Goal: Task Accomplishment & Management: Manage account settings

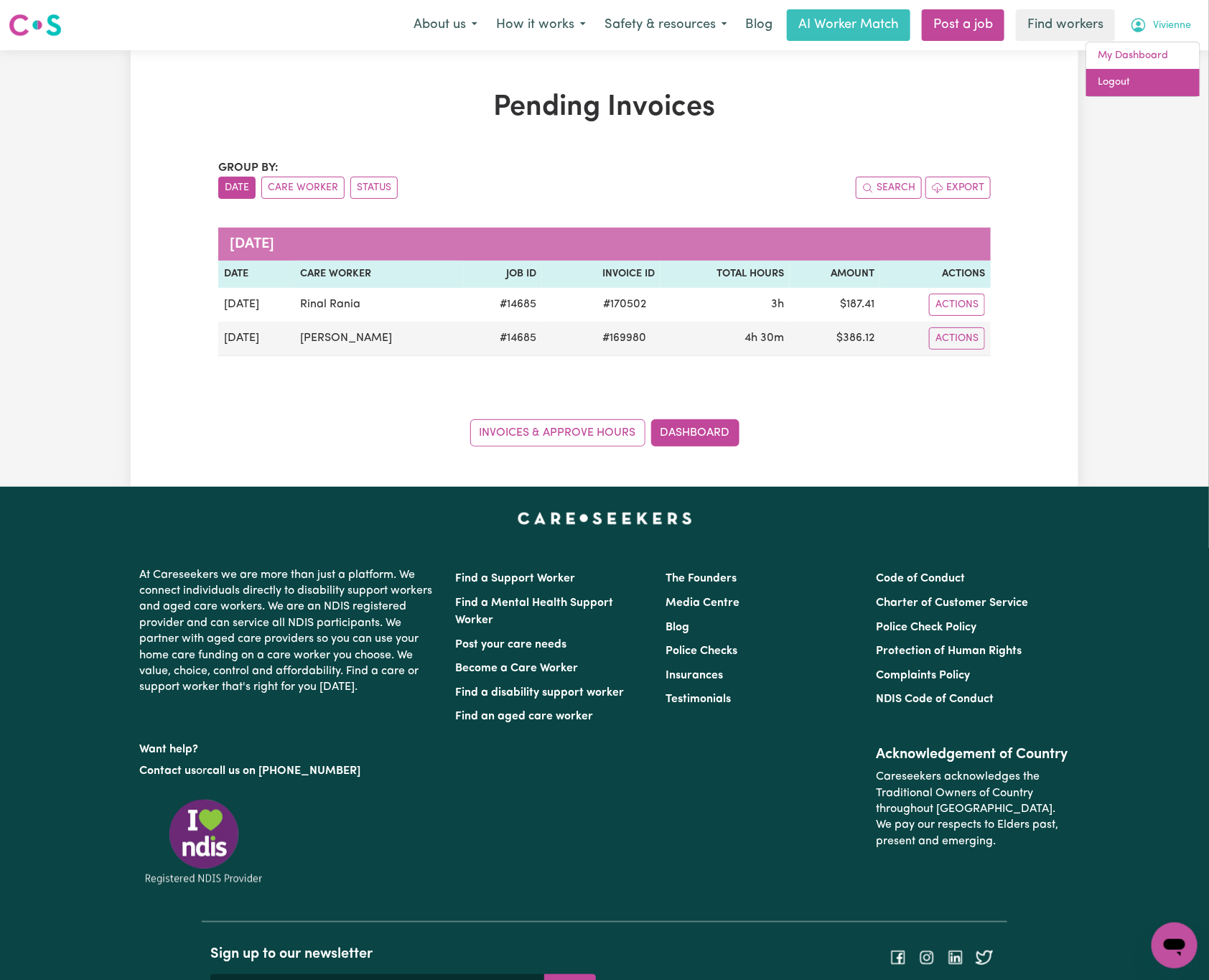
click at [1179, 79] on link "Logout" at bounding box center [1143, 83] width 113 height 27
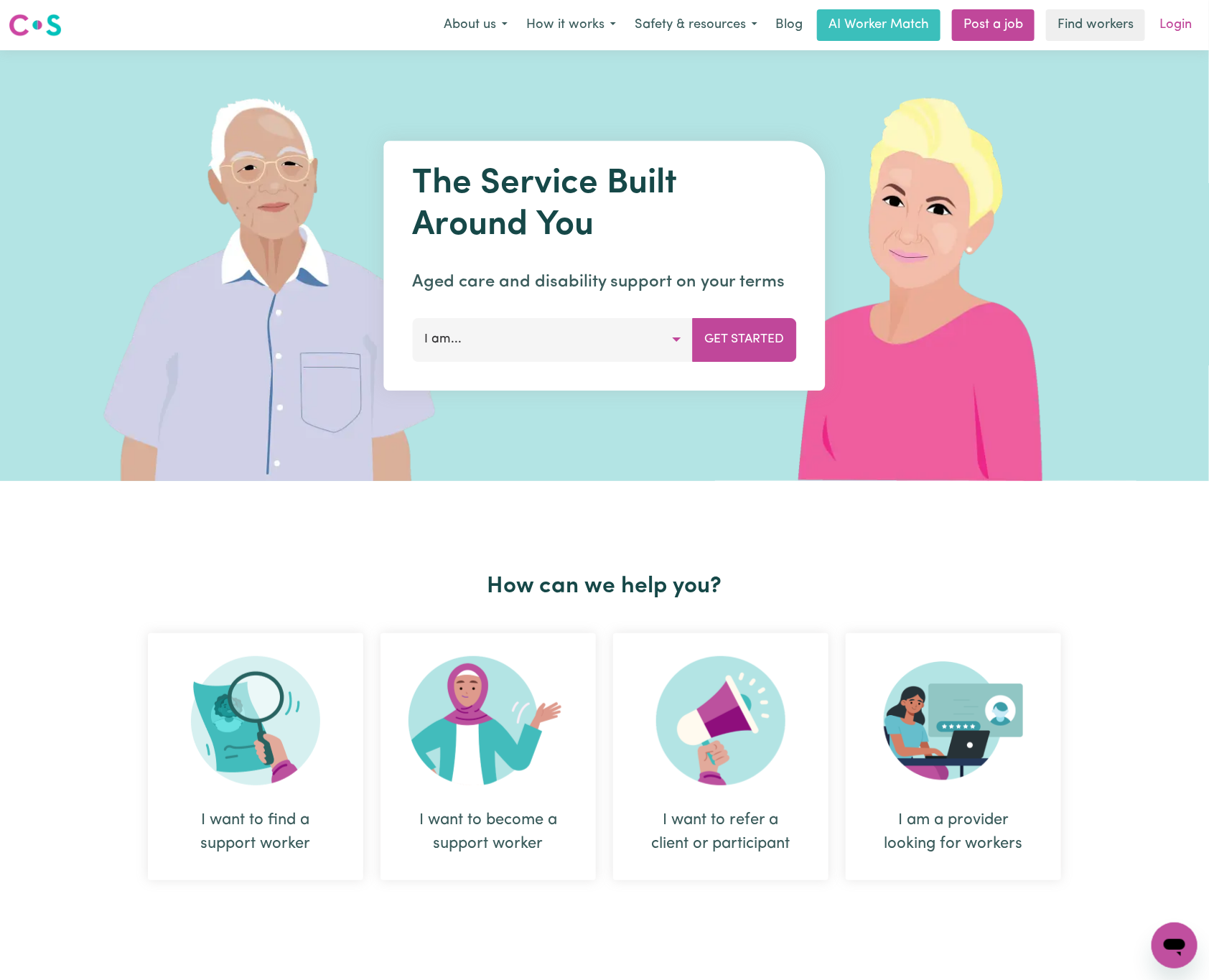
click at [1174, 15] on link "Login" at bounding box center [1175, 24] width 50 height 31
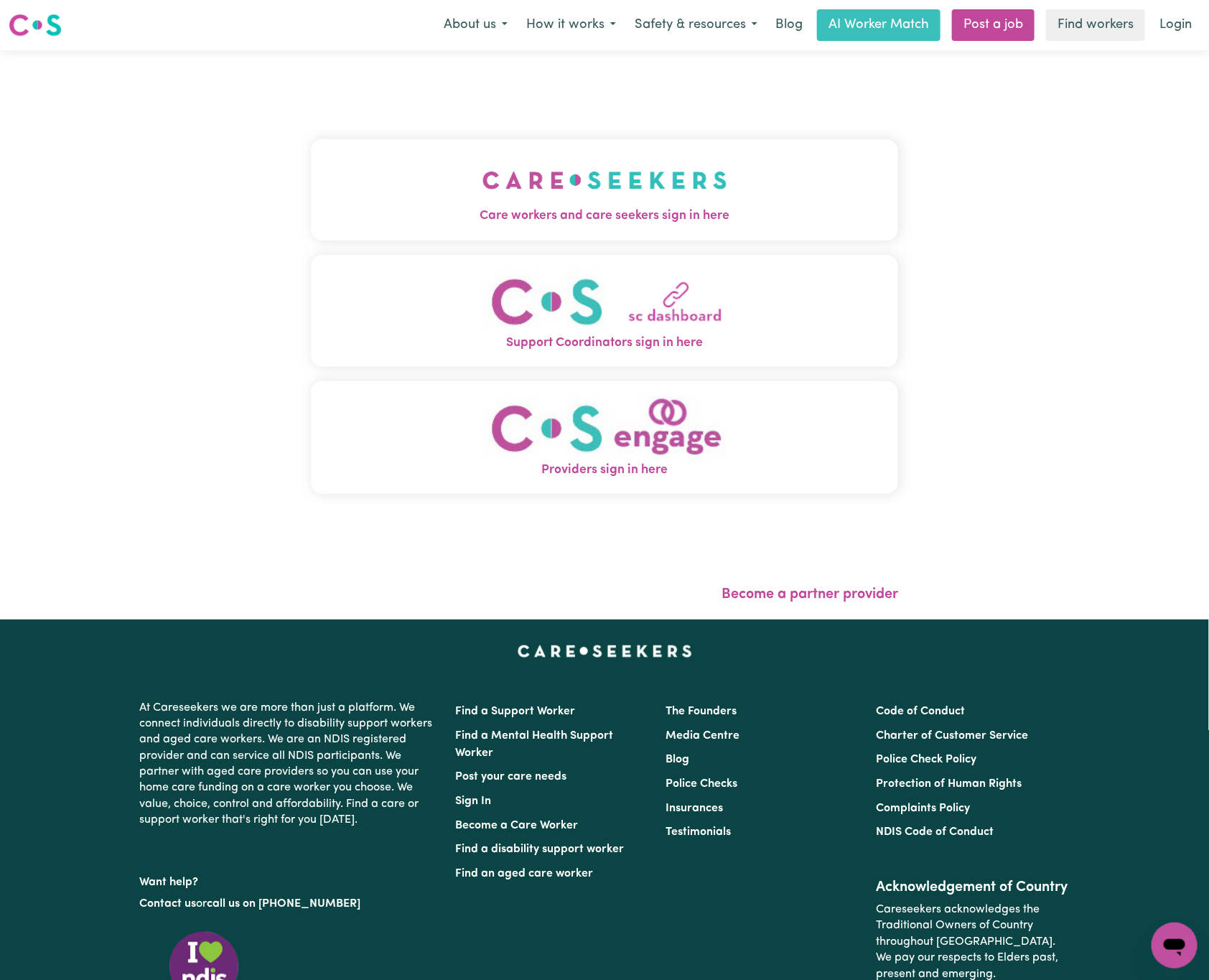
click at [701, 161] on img "Care workers and care seekers sign in here" at bounding box center [605, 180] width 245 height 53
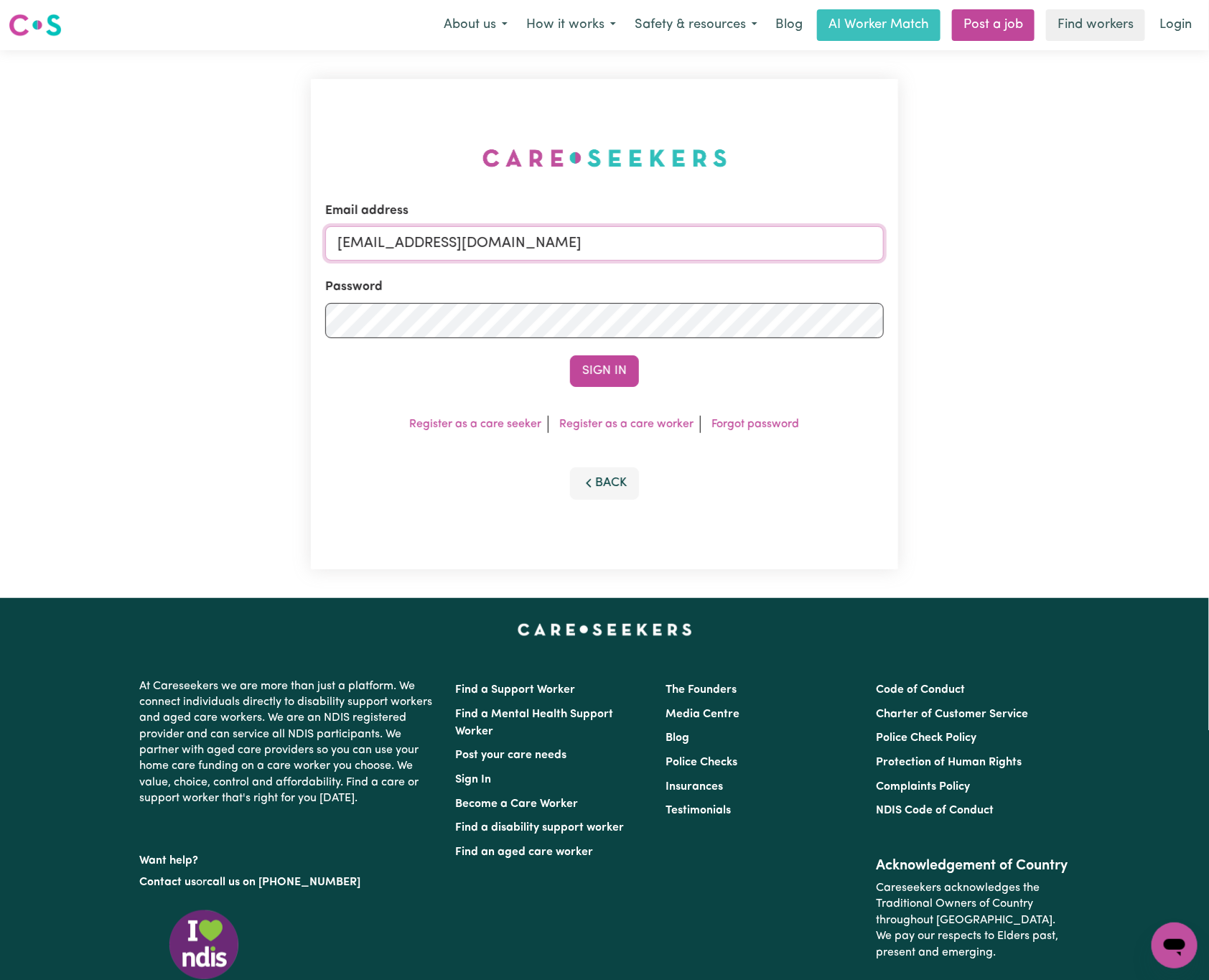
drag, startPoint x: 481, startPoint y: 248, endPoint x: 907, endPoint y: 236, distance: 426.2
click at [907, 236] on div "Email address [EMAIL_ADDRESS][DOMAIN_NAME] Password Sign In Register as a care …" at bounding box center [605, 324] width 605 height 547
paste input "[PERSON_NAME][EMAIL_ADDRESS][PERSON_NAME]"
type input "[EMAIL_ADDRESS][PERSON_NAME][PERSON_NAME][DOMAIN_NAME]"
click at [570, 356] on button "Sign In" at bounding box center [605, 371] width 69 height 31
